Goal: Task Accomplishment & Management: Complete application form

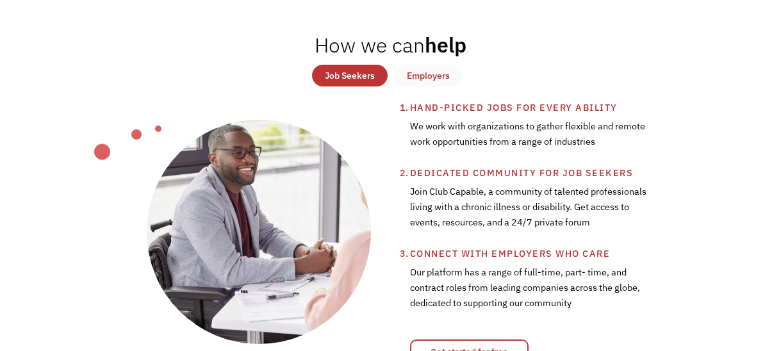
scroll to position [374, 0]
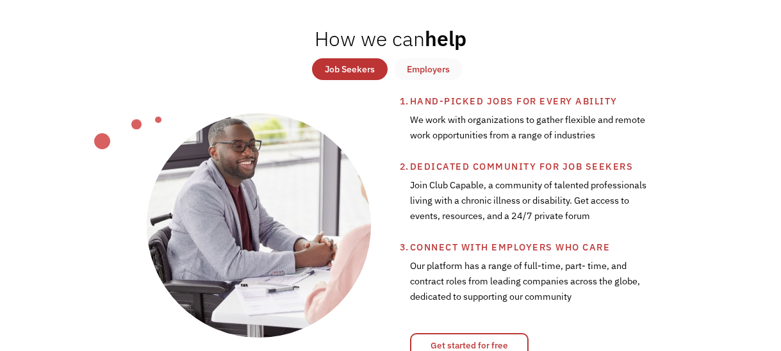
click at [340, 68] on div "Job Seekers" at bounding box center [350, 69] width 50 height 15
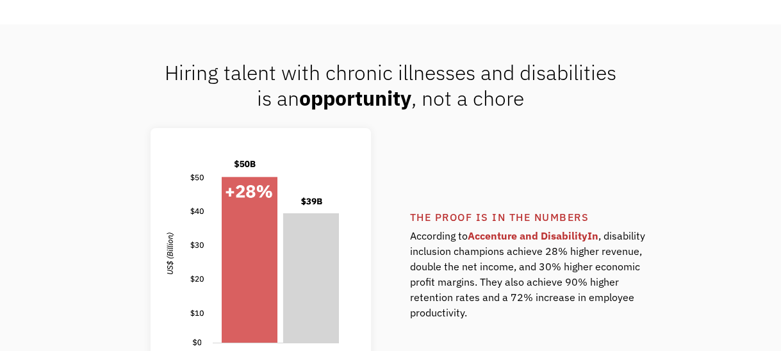
scroll to position [854, 0]
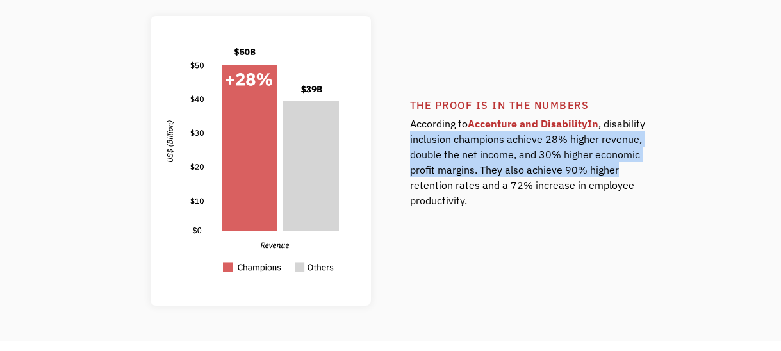
drag, startPoint x: 771, startPoint y: 114, endPoint x: 760, endPoint y: 170, distance: 56.9
click at [760, 170] on div "Hiring talent with chronic illnesses and disabilities is an opportunity , not a…" at bounding box center [390, 126] width 781 height 429
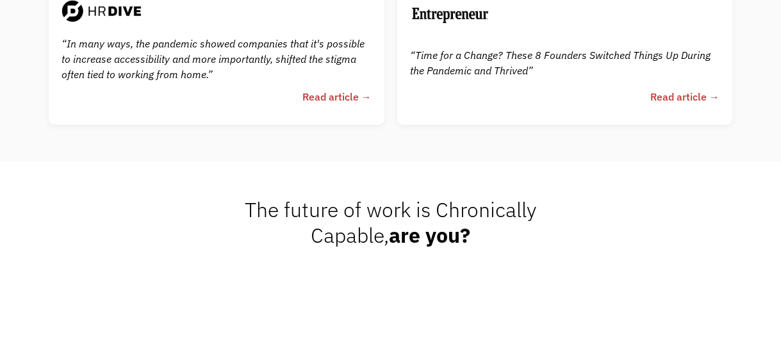
scroll to position [2577, 0]
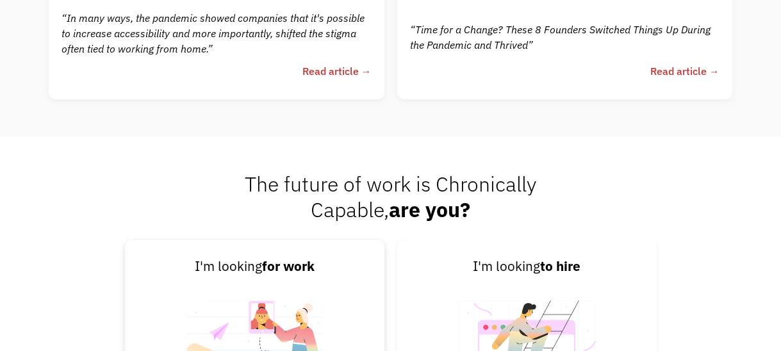
click at [249, 265] on div "I'm looking for work" at bounding box center [255, 266] width 228 height 21
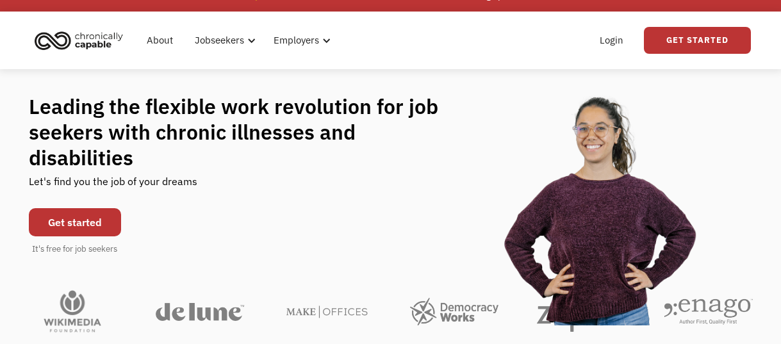
scroll to position [0, 0]
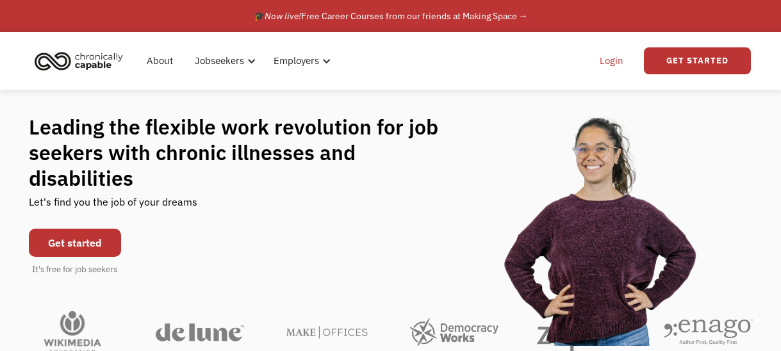
click at [611, 61] on link "Login" at bounding box center [611, 60] width 39 height 41
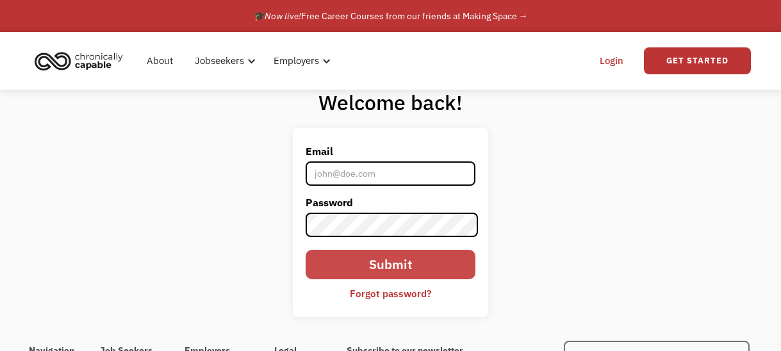
type input "[EMAIL_ADDRESS][DOMAIN_NAME]"
click at [395, 261] on input "Submit" at bounding box center [391, 264] width 170 height 29
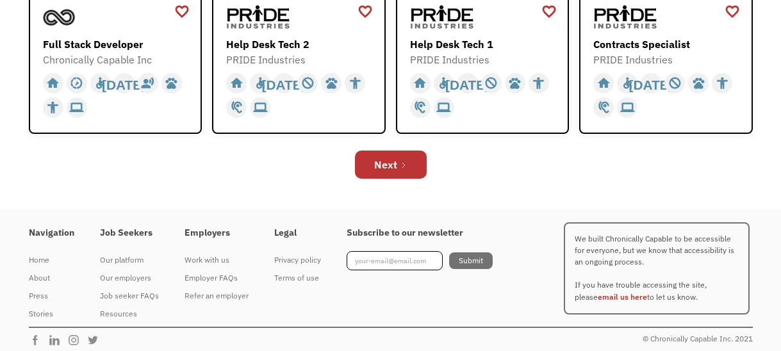
scroll to position [545, 0]
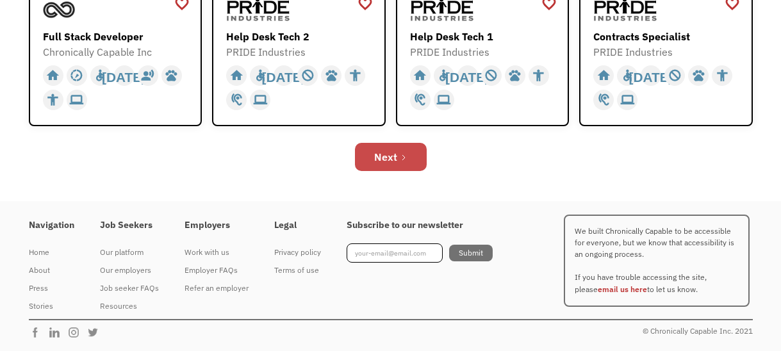
click at [406, 158] on icon "Next Page" at bounding box center [404, 158] width 8 height 8
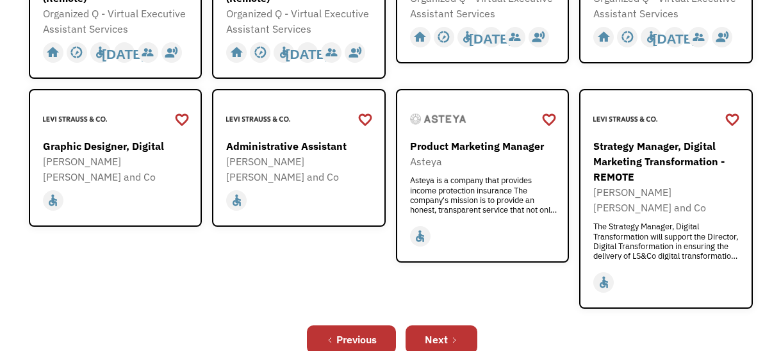
scroll to position [436, 0]
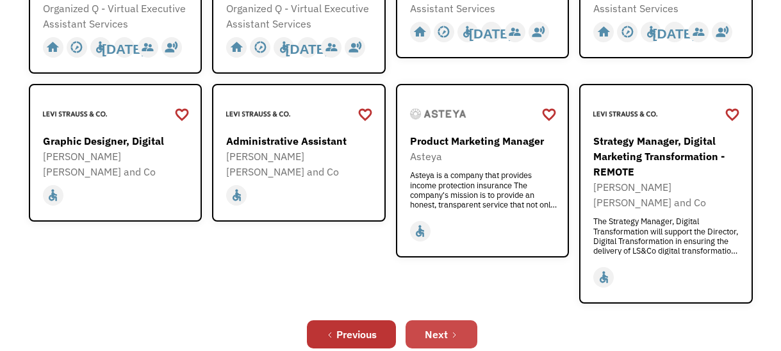
click at [457, 331] on icon "Next Page" at bounding box center [455, 335] width 8 height 8
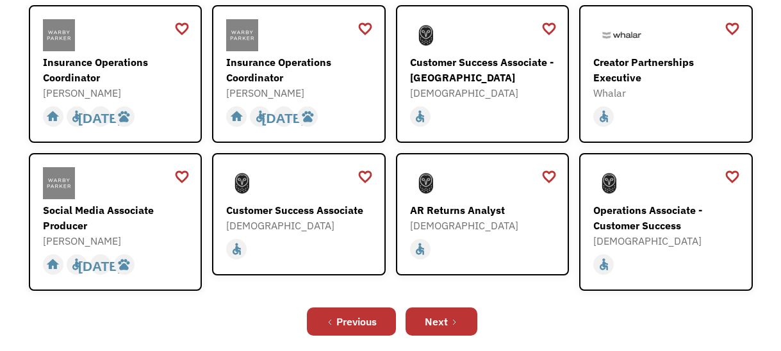
scroll to position [461, 0]
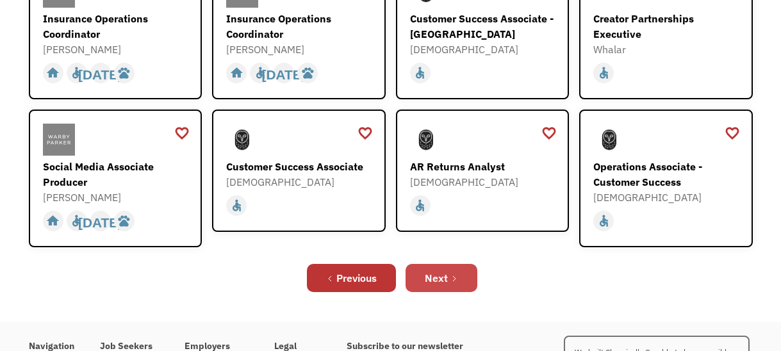
click at [439, 270] on div "Next" at bounding box center [436, 277] width 23 height 15
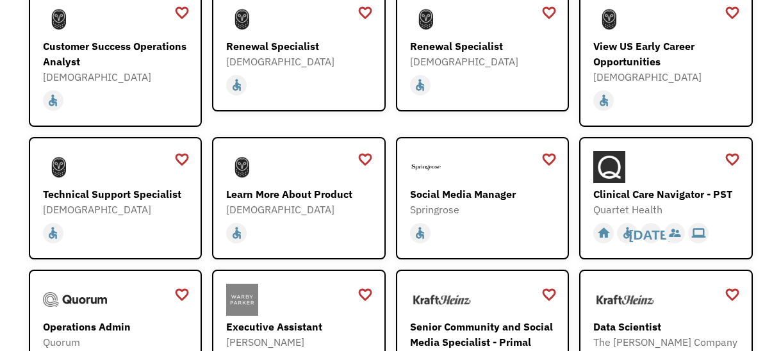
scroll to position [205, 0]
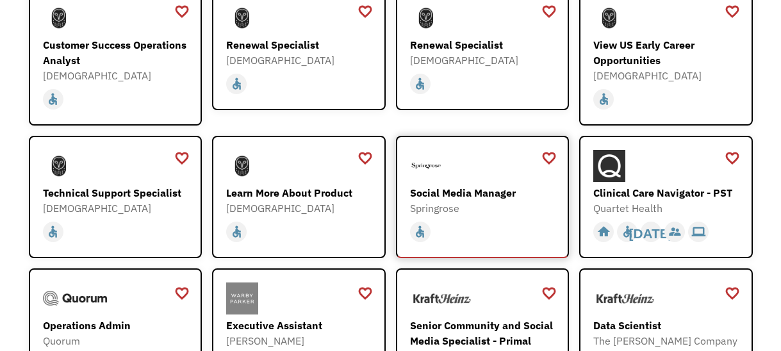
click at [477, 187] on div "Social Media Manager" at bounding box center [484, 192] width 149 height 15
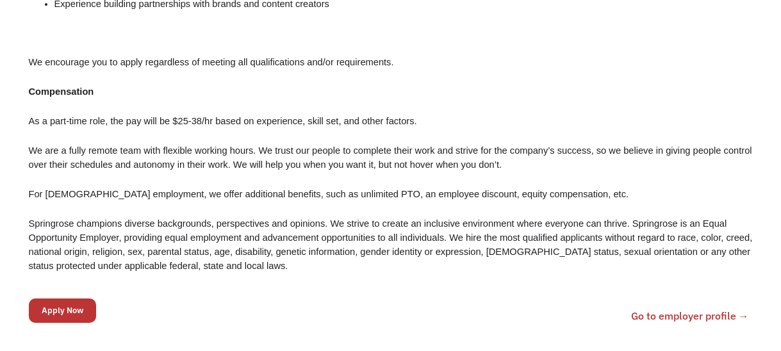
scroll to position [1256, 0]
